Goal: Task Accomplishment & Management: Use online tool/utility

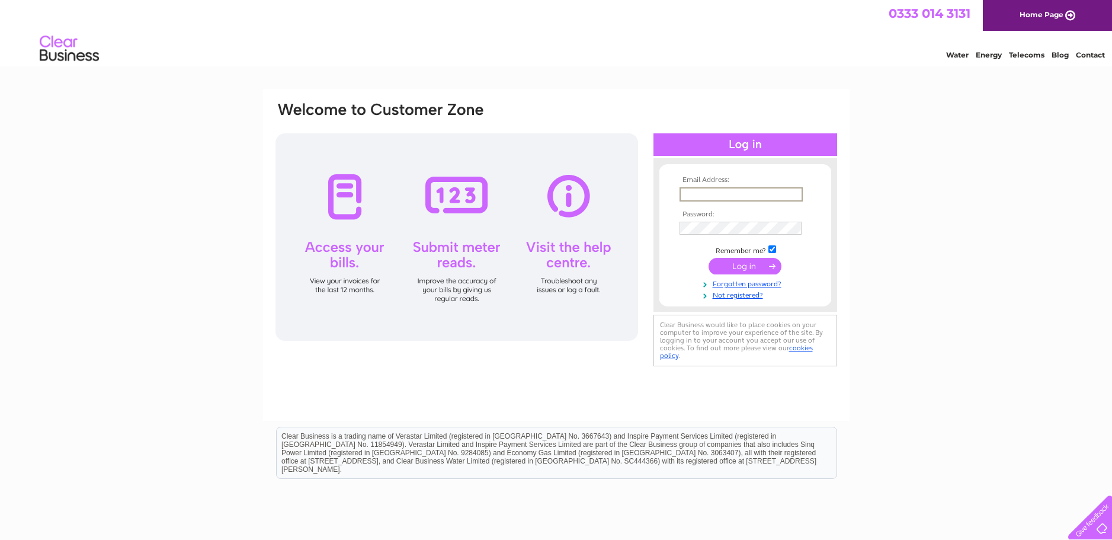
click at [716, 193] on input "text" at bounding box center [741, 194] width 123 height 14
type input "eileen.batten@aol.co.uk"
click at [747, 265] on input "submit" at bounding box center [745, 265] width 73 height 17
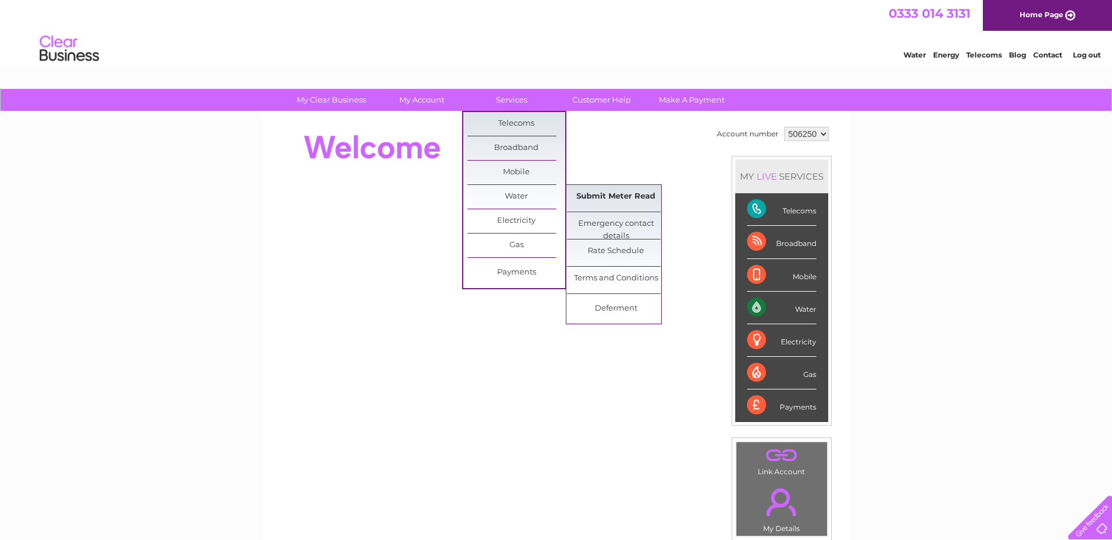
click at [644, 200] on link "Submit Meter Read" at bounding box center [616, 197] width 98 height 24
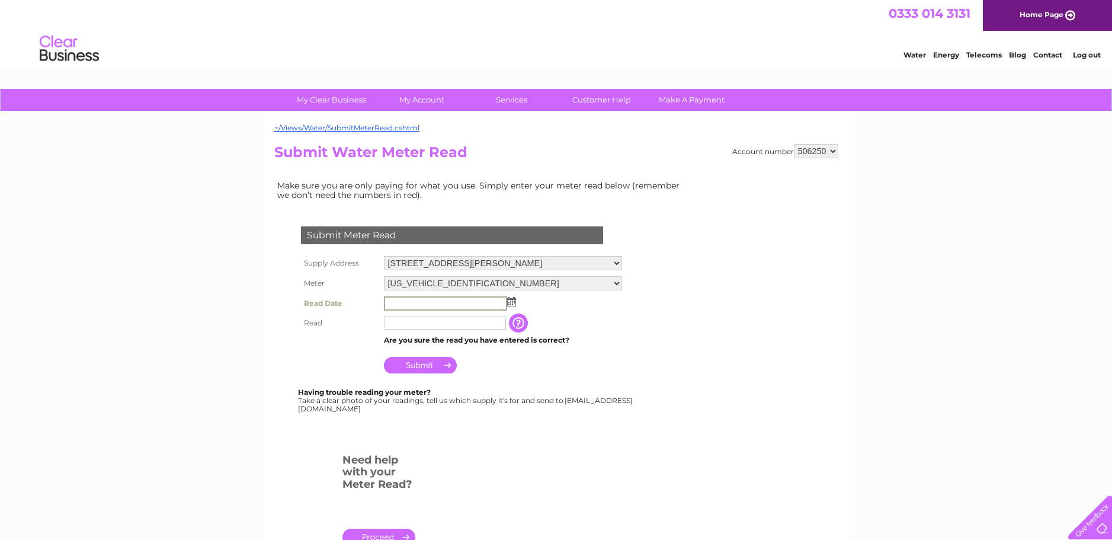
click at [479, 305] on input "text" at bounding box center [445, 303] width 123 height 14
click at [511, 302] on img at bounding box center [510, 300] width 9 height 9
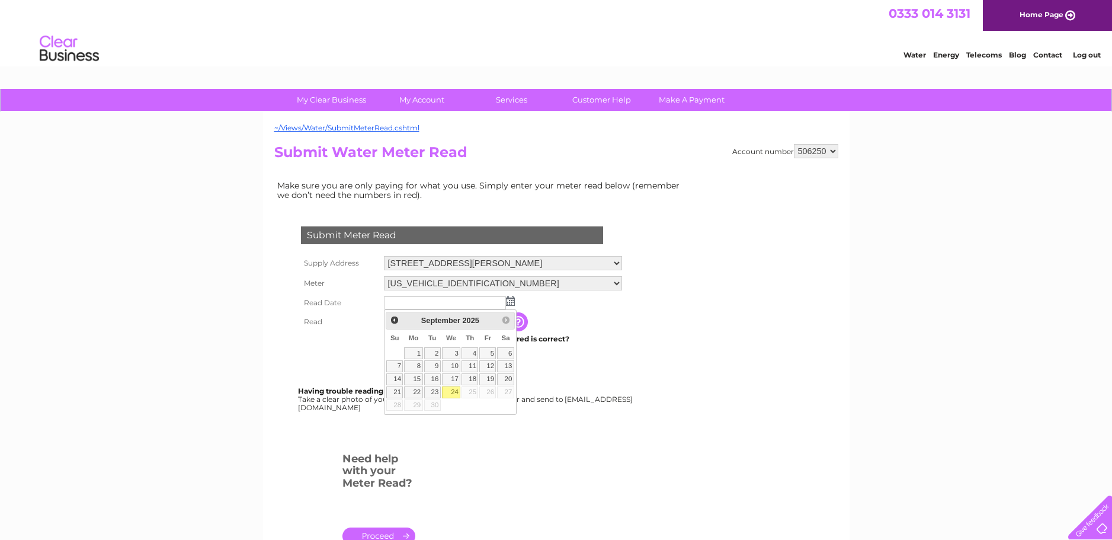
click at [450, 388] on link "24" at bounding box center [451, 392] width 19 height 12
type input "2025/09/24"
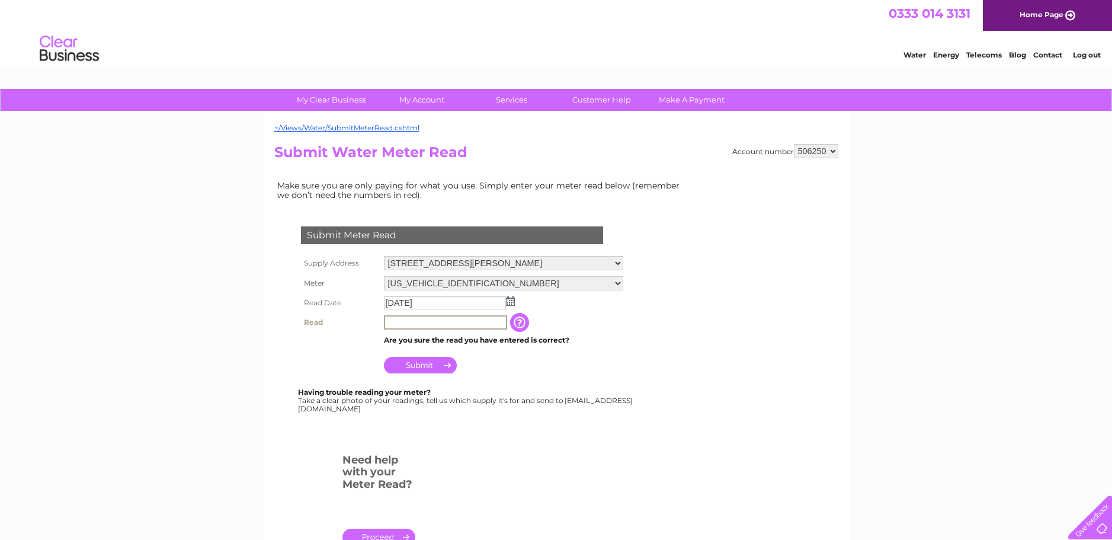
click at [409, 322] on input "text" at bounding box center [445, 322] width 123 height 14
type input "00518"
click at [419, 366] on input "Submit" at bounding box center [420, 364] width 73 height 17
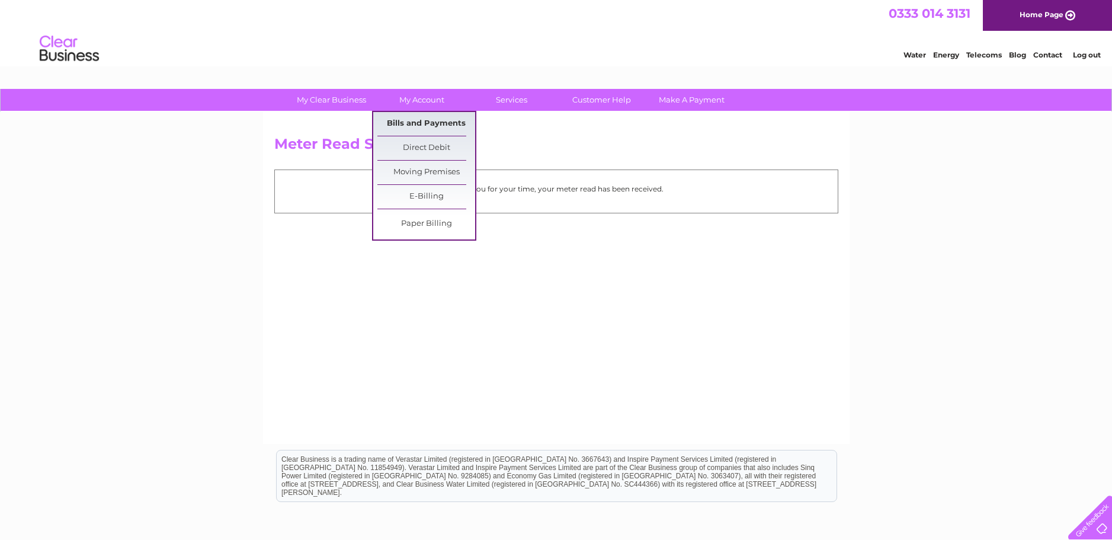
click at [424, 120] on link "Bills and Payments" at bounding box center [427, 124] width 98 height 24
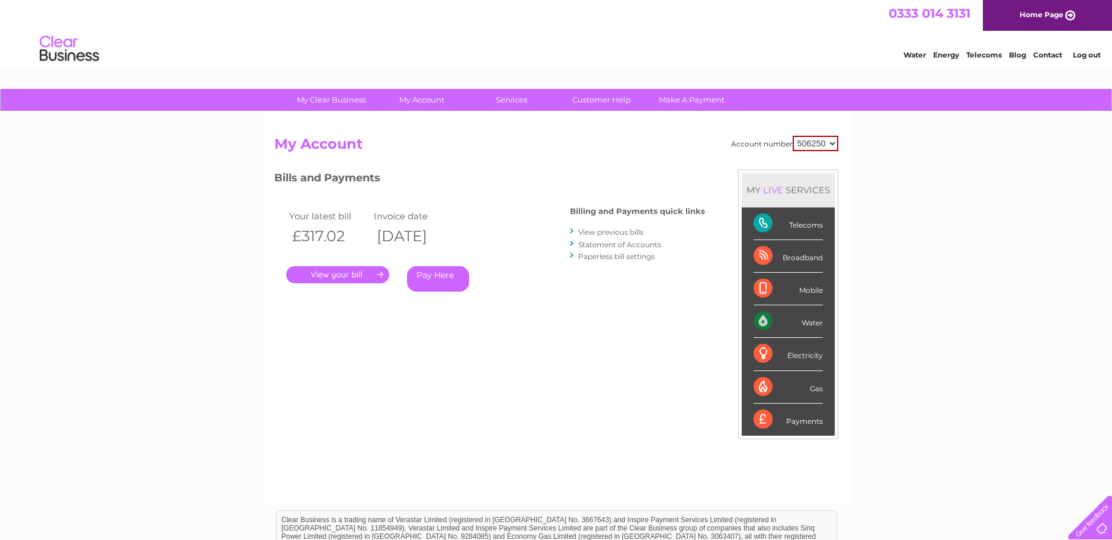
click at [337, 271] on link "." at bounding box center [337, 274] width 103 height 17
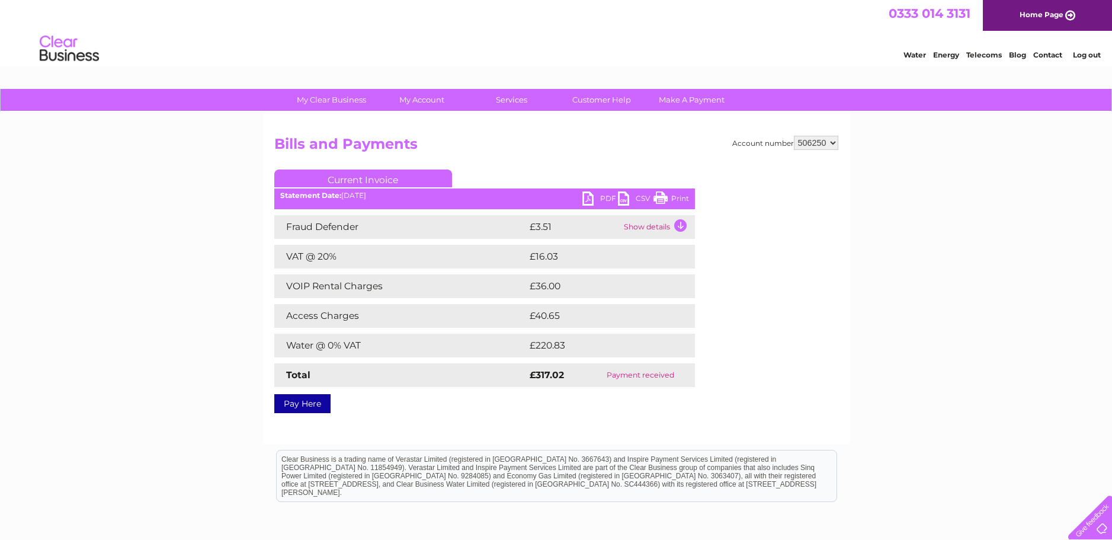
click at [683, 226] on td "Show details" at bounding box center [658, 227] width 74 height 24
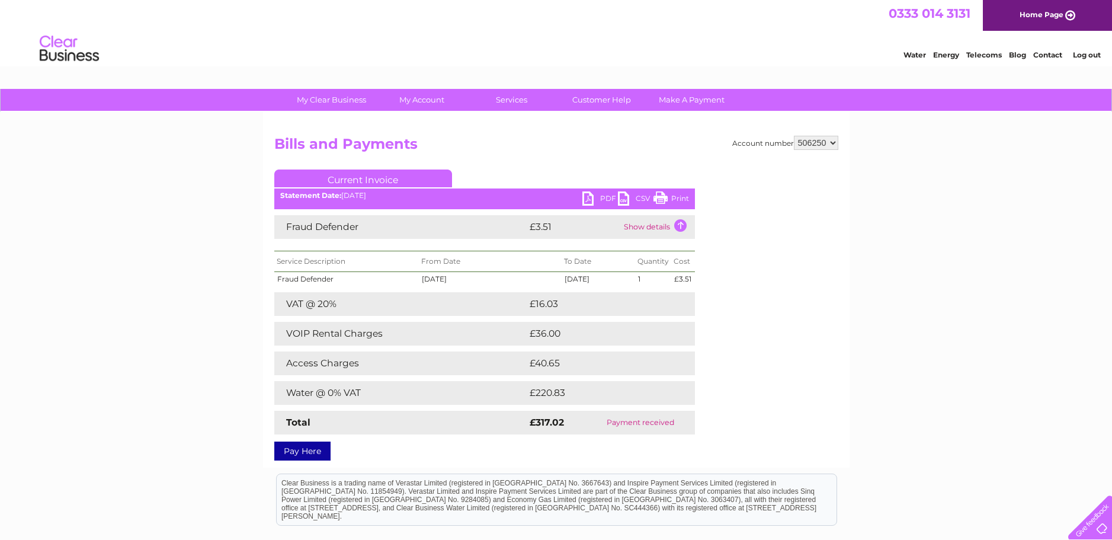
click at [337, 391] on td "Water @ 0% VAT" at bounding box center [400, 393] width 252 height 24
